Goal: Communication & Community: Answer question/provide support

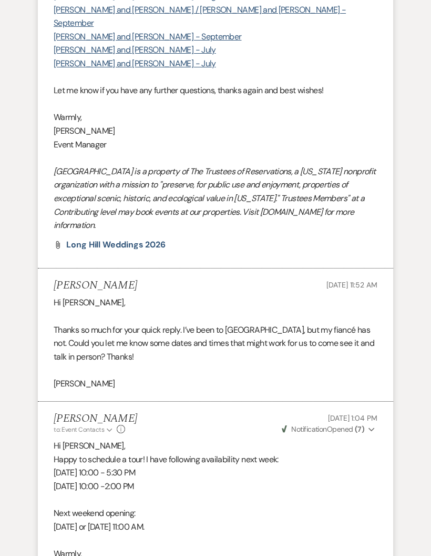
scroll to position [1188, 0]
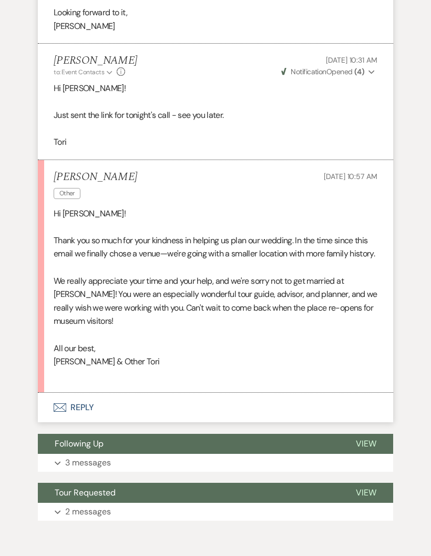
click at [69, 456] on p "3 messages" at bounding box center [88, 463] width 46 height 14
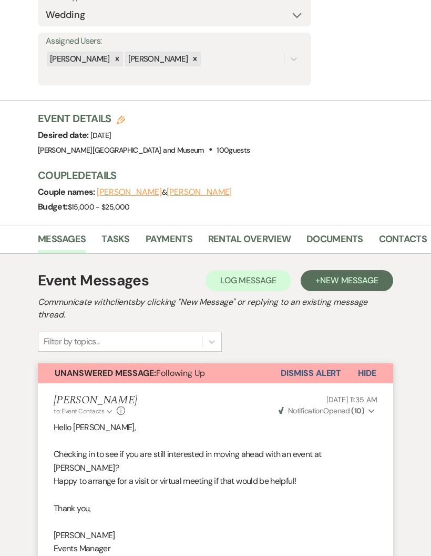
scroll to position [225, 0]
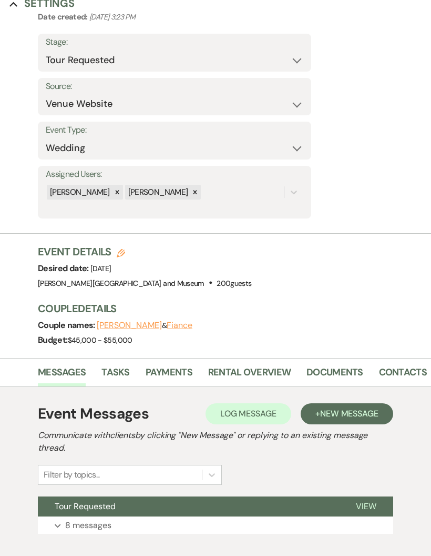
click at [80, 518] on p "8 messages" at bounding box center [88, 525] width 46 height 14
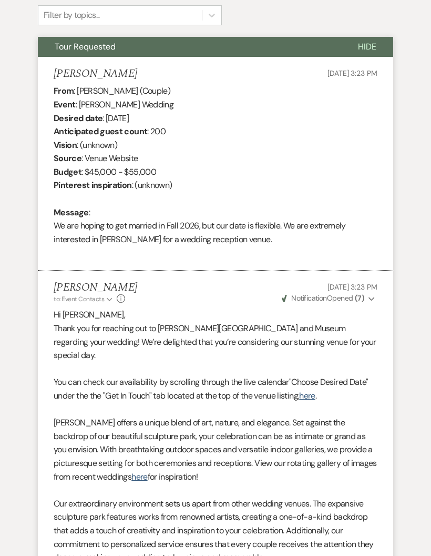
scroll to position [474, 0]
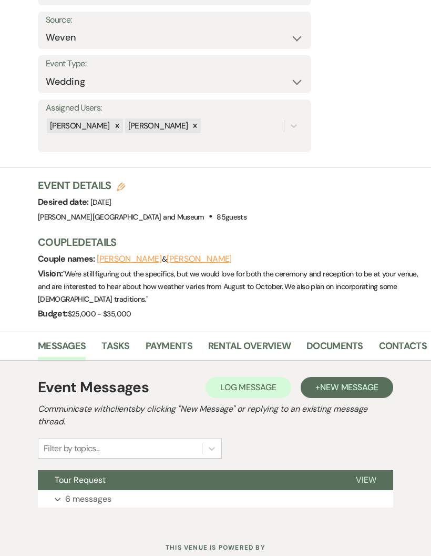
click at [81, 495] on p "6 messages" at bounding box center [88, 499] width 46 height 14
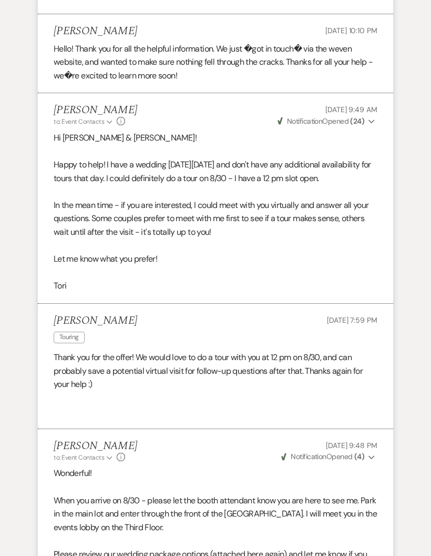
scroll to position [1651, 0]
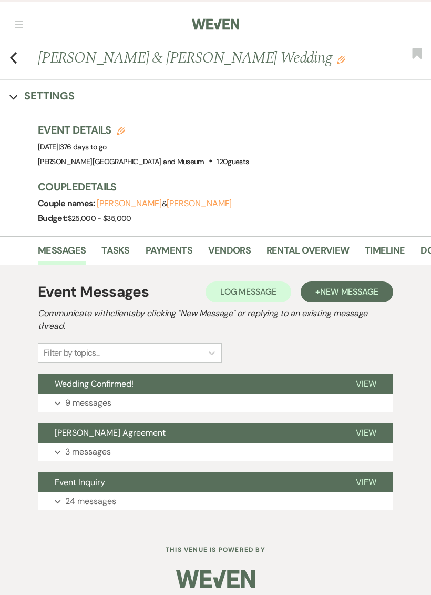
click at [82, 390] on button "Wedding Confirmed!" at bounding box center [188, 384] width 301 height 20
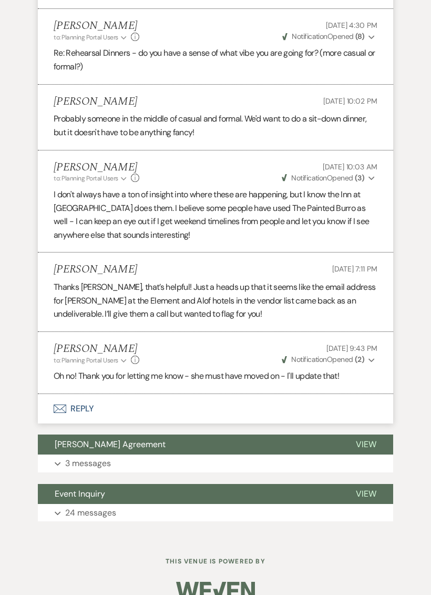
scroll to position [1045, 0]
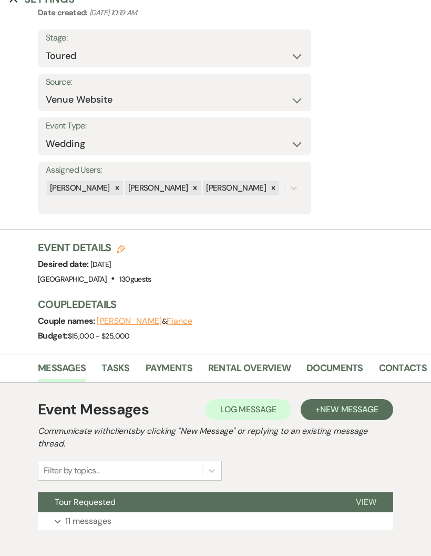
click at [73, 514] on p "11 messages" at bounding box center [88, 521] width 46 height 14
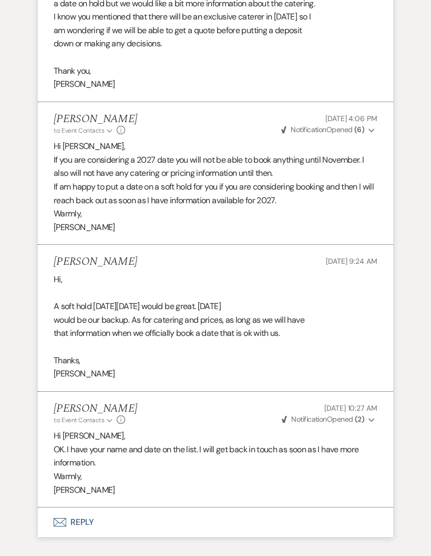
scroll to position [2535, 0]
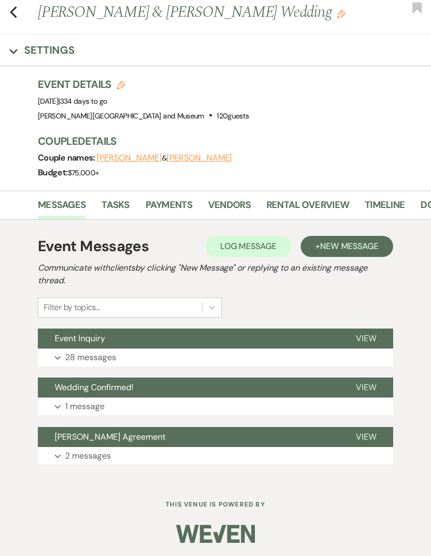
click at [295, 353] on button "Expand 28 messages" at bounding box center [216, 357] width 356 height 18
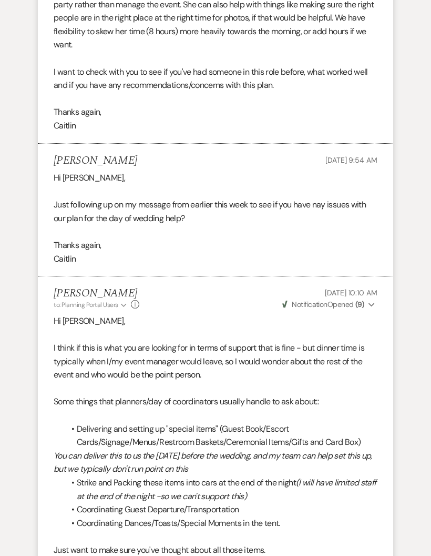
scroll to position [6208, 0]
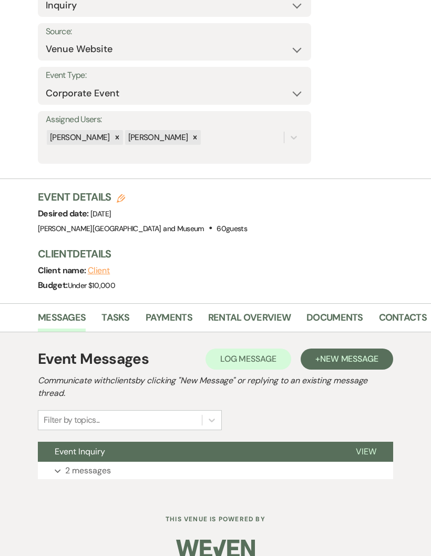
scroll to position [161, 0]
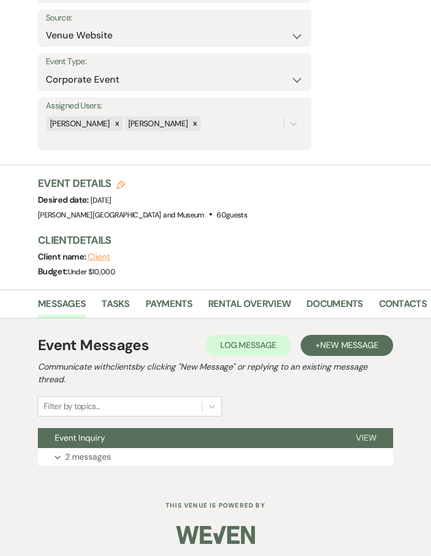
click at [273, 455] on button "Expand 2 messages" at bounding box center [216, 457] width 356 height 18
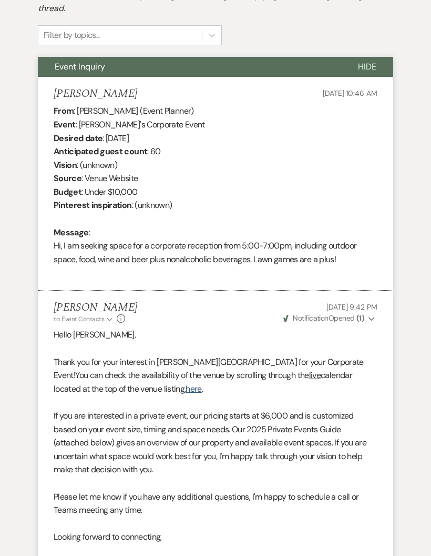
scroll to position [531, 0]
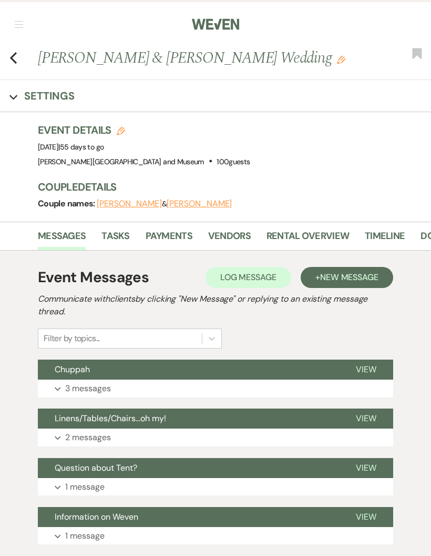
click at [270, 380] on button "Expand 3 messages" at bounding box center [216, 388] width 356 height 18
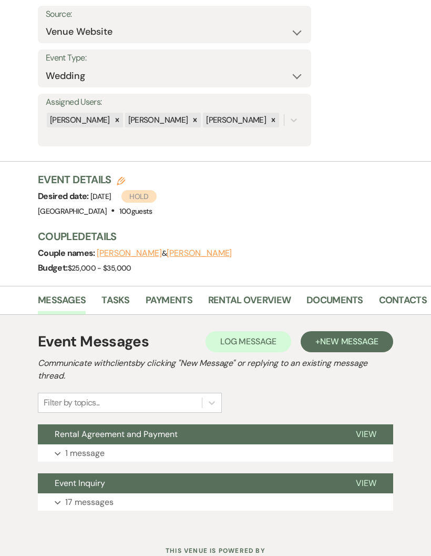
scroll to position [168, 0]
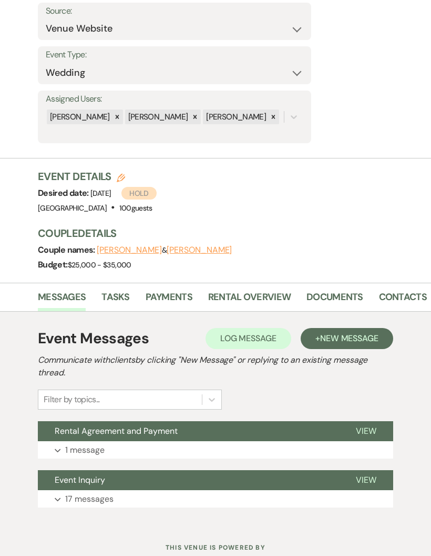
click at [201, 441] on button "Expand 1 message" at bounding box center [216, 450] width 356 height 18
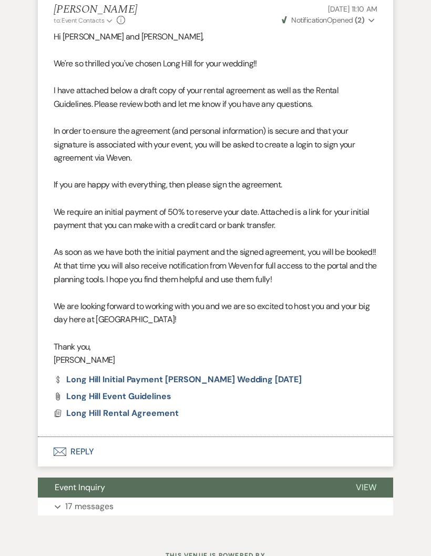
click at [137, 487] on button "Event Inquiry" at bounding box center [188, 487] width 301 height 20
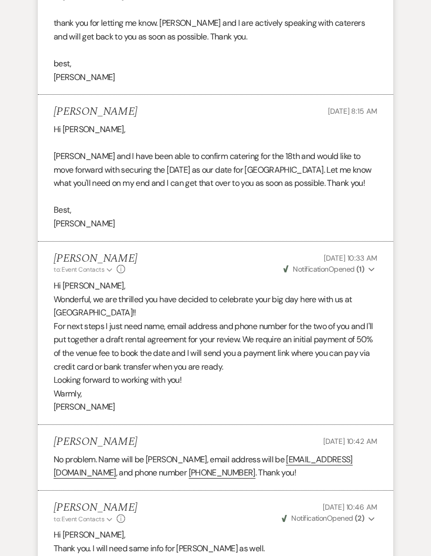
scroll to position [3153, 0]
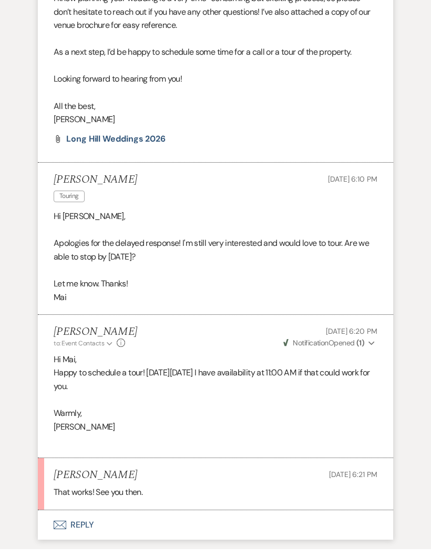
scroll to position [2039, 0]
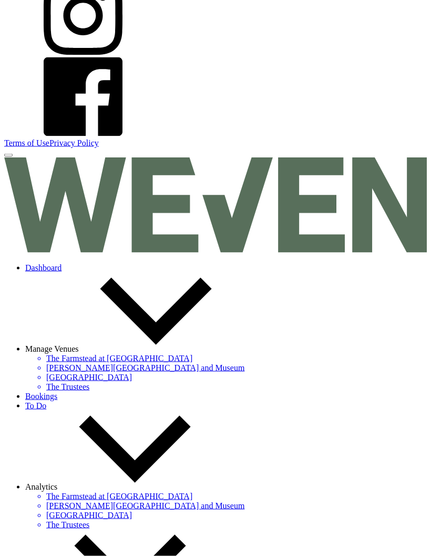
scroll to position [198, 0]
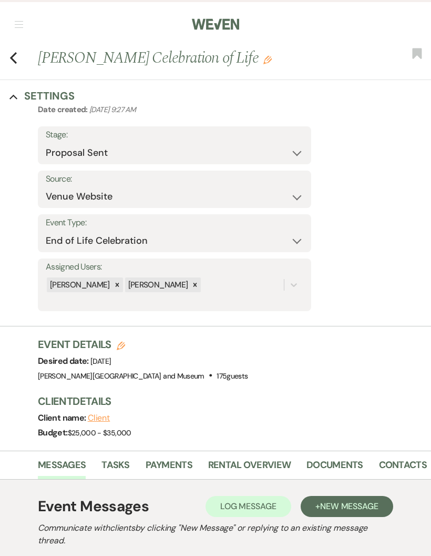
scroll to position [168, 0]
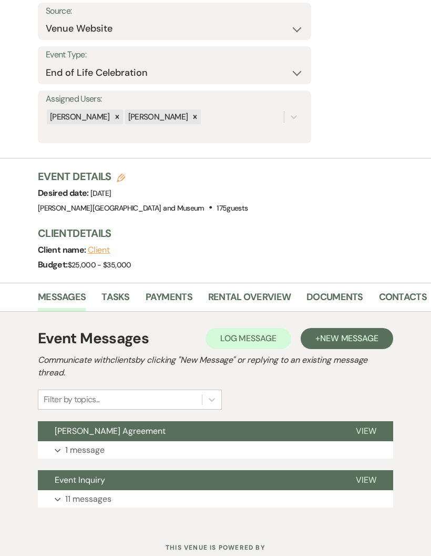
click at [136, 441] on button "Expand 1 message" at bounding box center [216, 450] width 356 height 18
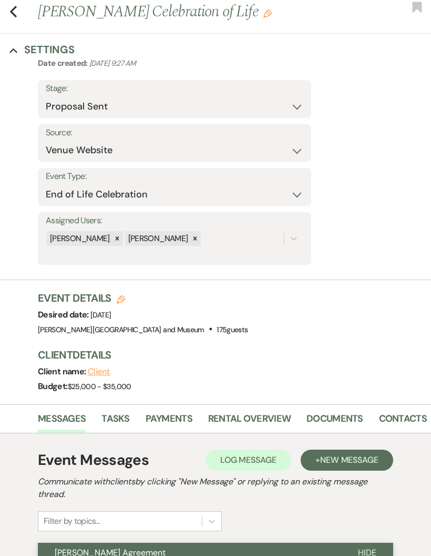
scroll to position [0, 0]
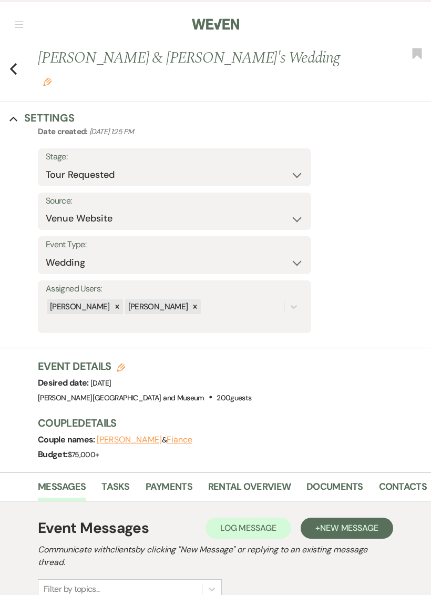
scroll to position [119, 0]
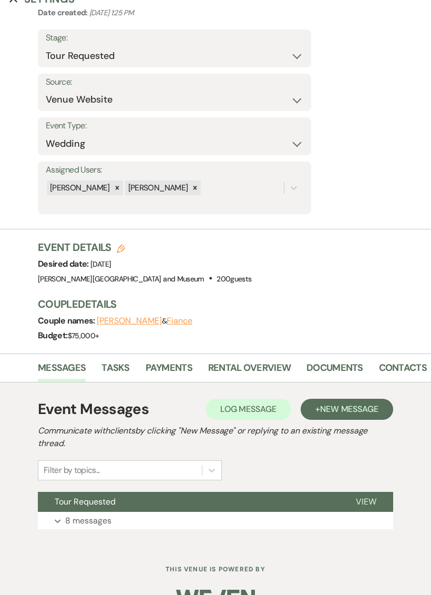
click at [150, 512] on button "Expand 8 messages" at bounding box center [216, 521] width 356 height 18
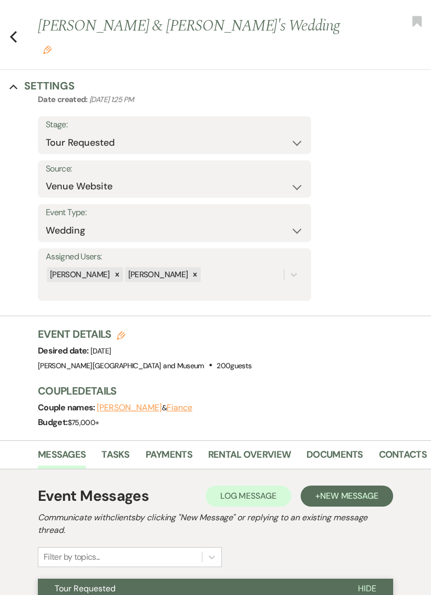
scroll to position [0, 0]
